Goal: Ask a question

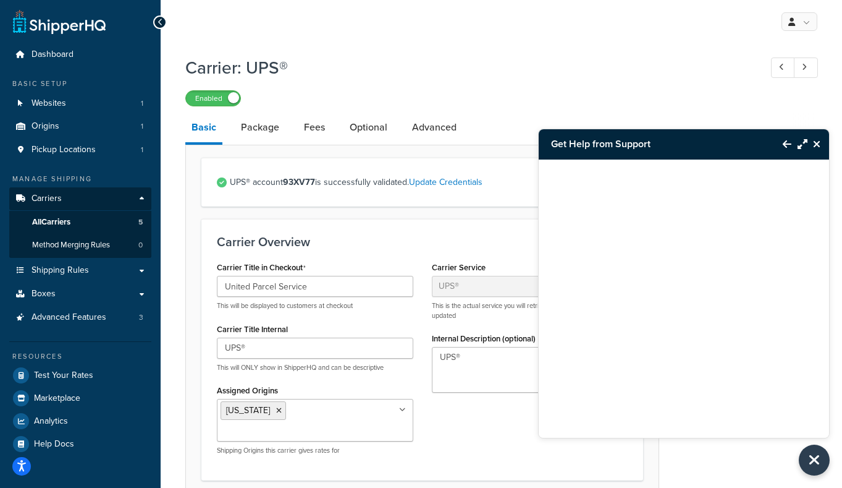
select select "ups"
select select "53"
drag, startPoint x: 782, startPoint y: 140, endPoint x: 783, endPoint y: 186, distance: 45.7
click at [782, 140] on button "Back to Resource Center" at bounding box center [781, 144] width 21 height 28
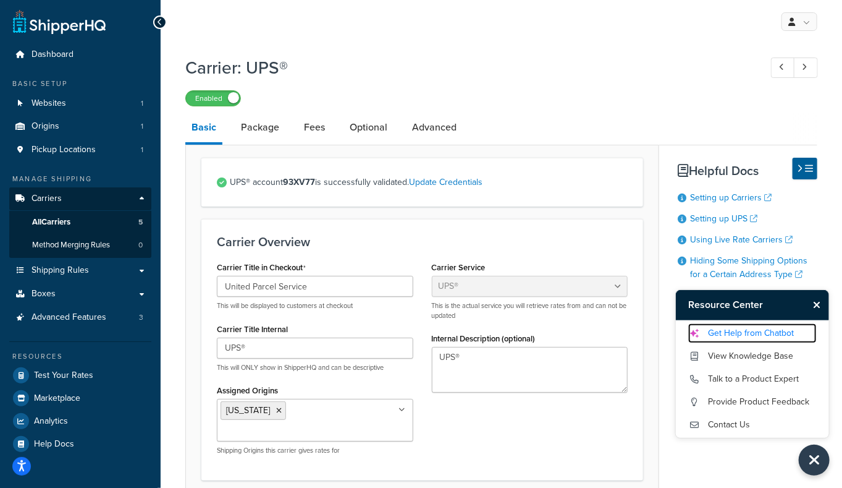
click at [743, 332] on link "Get Help from Chatbot" at bounding box center [752, 333] width 129 height 20
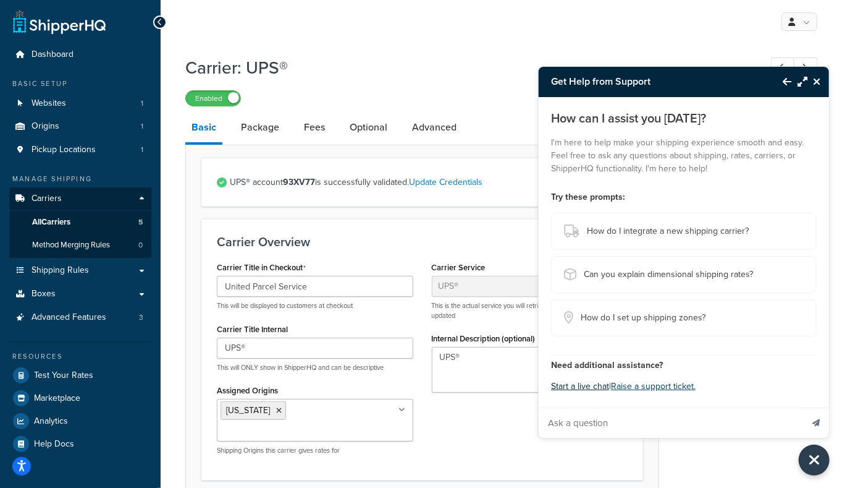
click at [580, 388] on button "Start a live chat" at bounding box center [580, 386] width 58 height 17
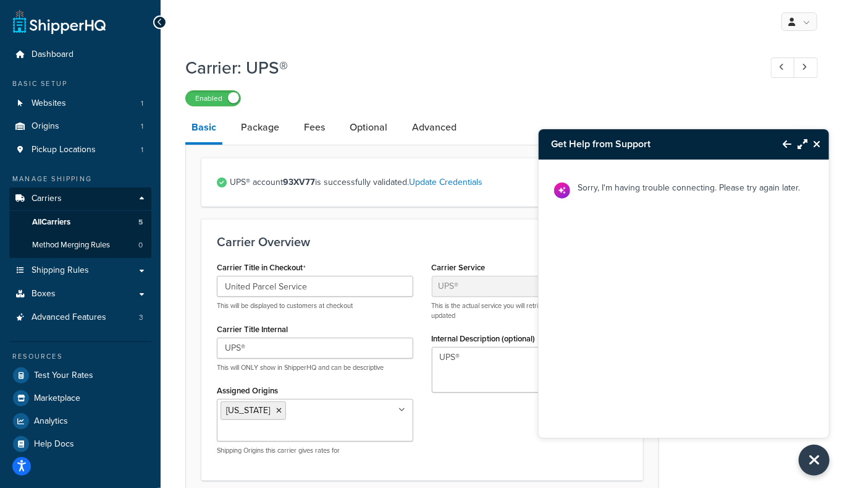
click at [785, 145] on icon "Back to Resource Center" at bounding box center [787, 144] width 9 height 10
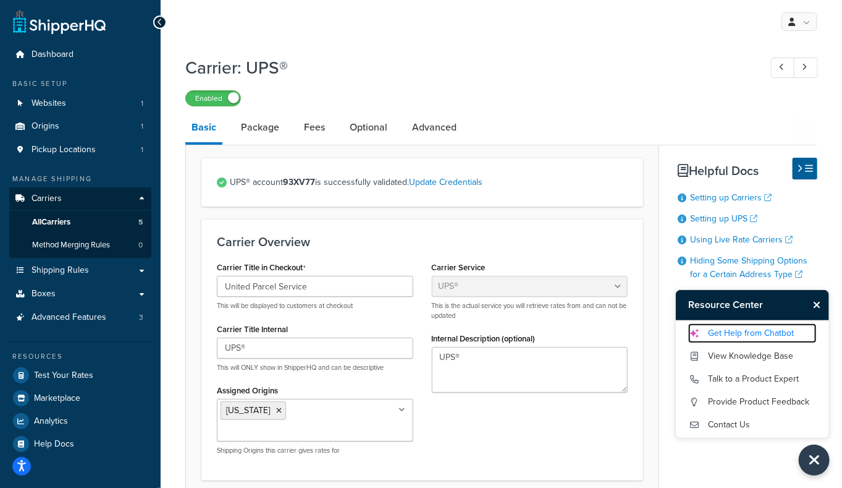
click at [743, 334] on link "Get Help from Chatbot" at bounding box center [752, 333] width 129 height 20
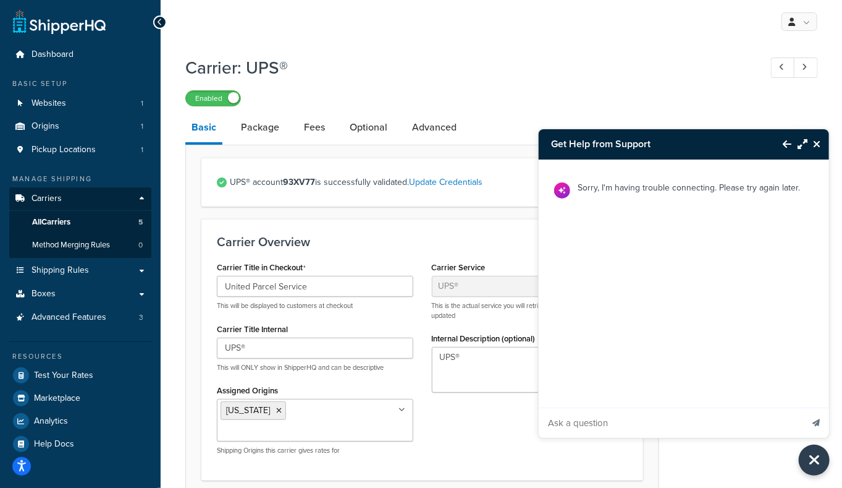
drag, startPoint x: 601, startPoint y: 387, endPoint x: 637, endPoint y: 383, distance: 36.0
click at [601, 387] on div "Sorry, I'm having trouble connecting. Please try again later." at bounding box center [684, 298] width 290 height 278
click at [634, 432] on input "Ask a question" at bounding box center [670, 423] width 263 height 30
click at [646, 414] on input "Ask a question" at bounding box center [670, 423] width 263 height 30
type input "shipping rate too high"
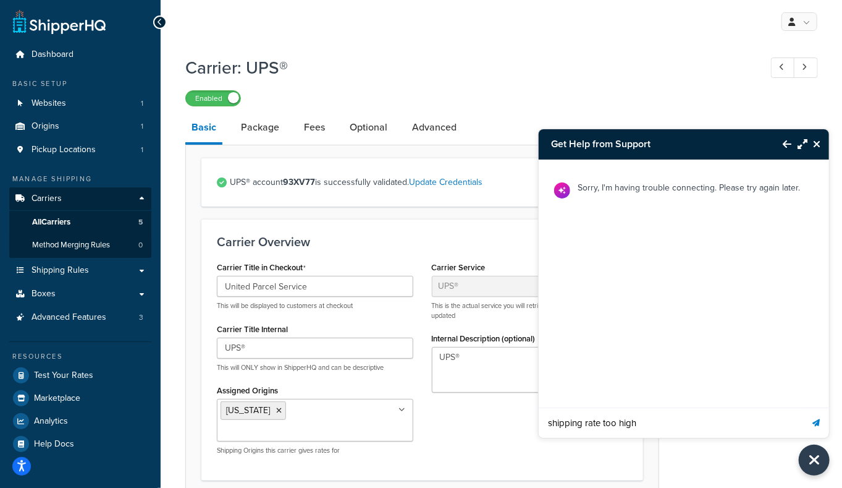
click at [803, 407] on button "Send message" at bounding box center [816, 422] width 26 height 30
click at [782, 150] on button "Back to Resource Center" at bounding box center [781, 144] width 21 height 28
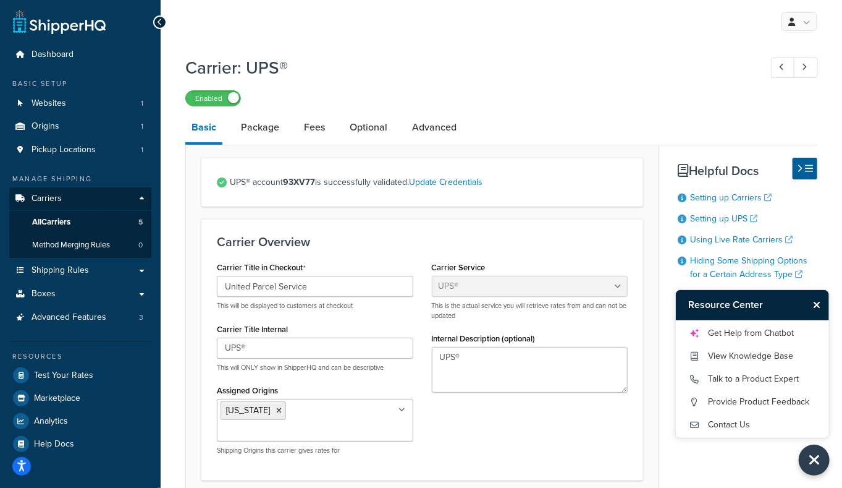
click at [562, 90] on div "Enabled" at bounding box center [501, 97] width 632 height 17
click at [762, 331] on link "Get Help from Chatbot" at bounding box center [752, 333] width 129 height 20
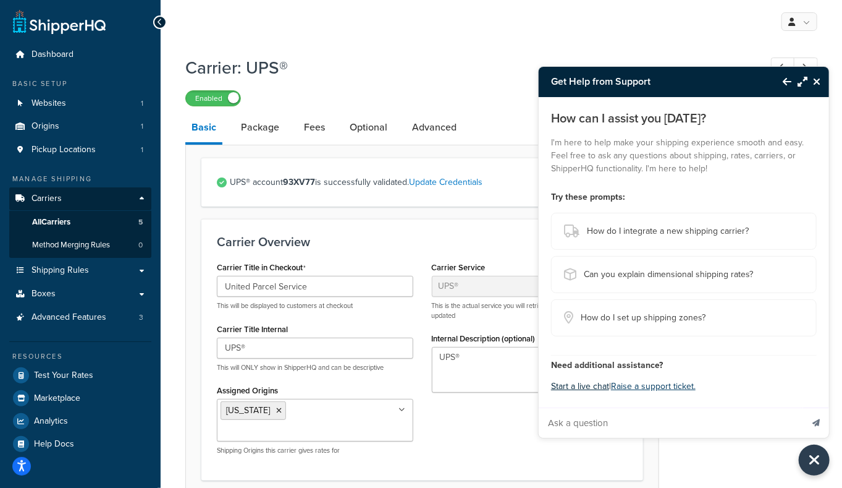
click at [583, 389] on button "Start a live chat" at bounding box center [580, 386] width 58 height 17
